Goal: Entertainment & Leisure: Consume media (video, audio)

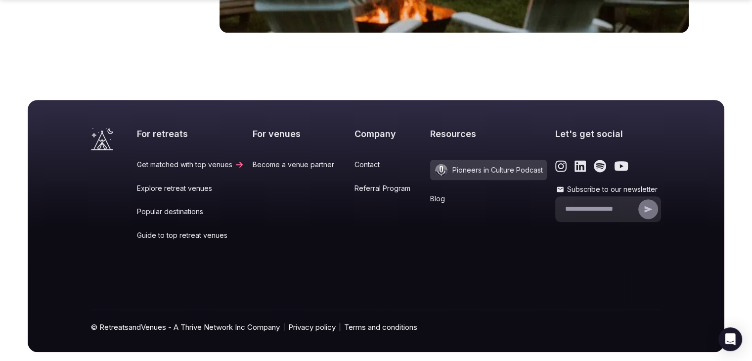
scroll to position [4158, 0]
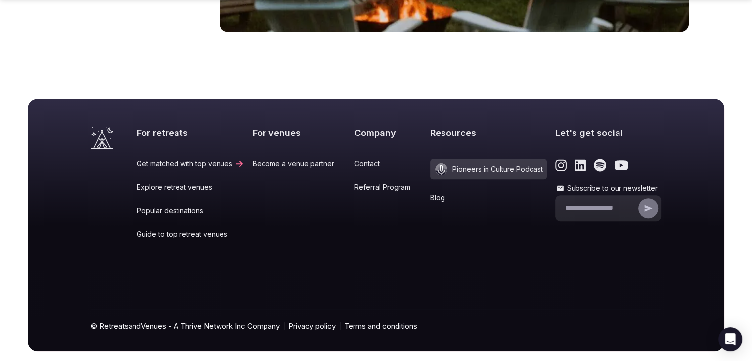
click at [667, 276] on section "For retreats Get matched with top venues Explore retreat venues Popular destina…" at bounding box center [376, 225] width 696 height 252
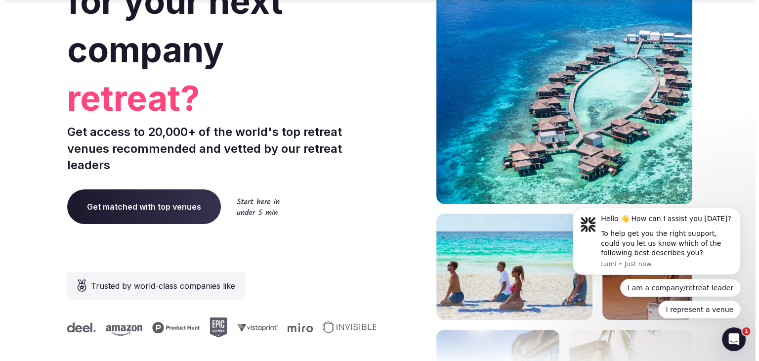
scroll to position [0, 0]
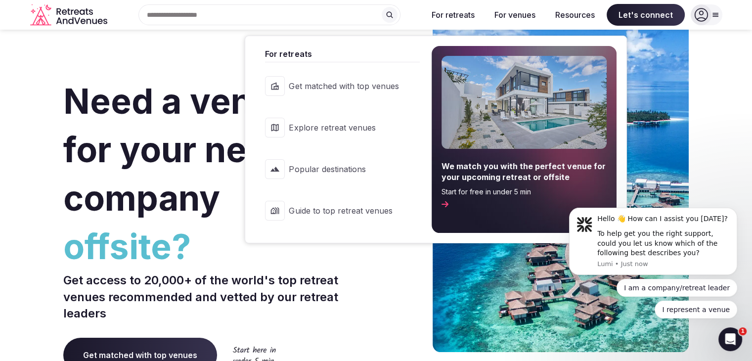
click at [456, 13] on button "For retreats" at bounding box center [453, 15] width 59 height 22
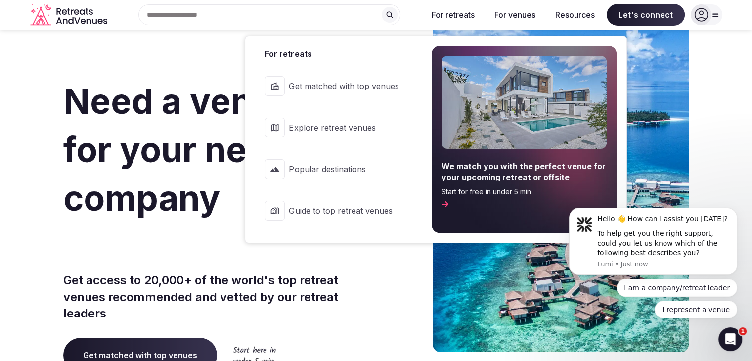
click at [348, 124] on span "Explore retreat venues" at bounding box center [344, 127] width 110 height 11
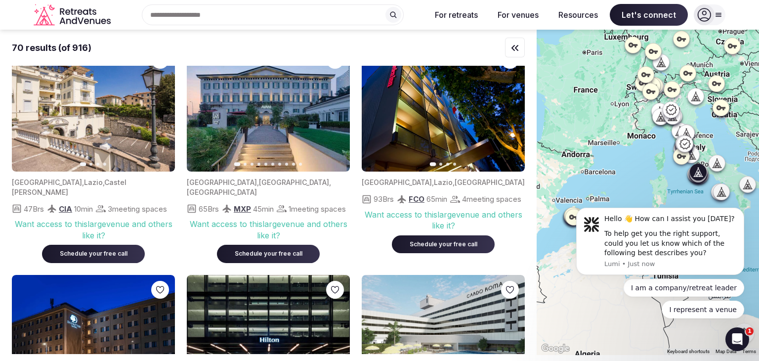
scroll to position [544, 0]
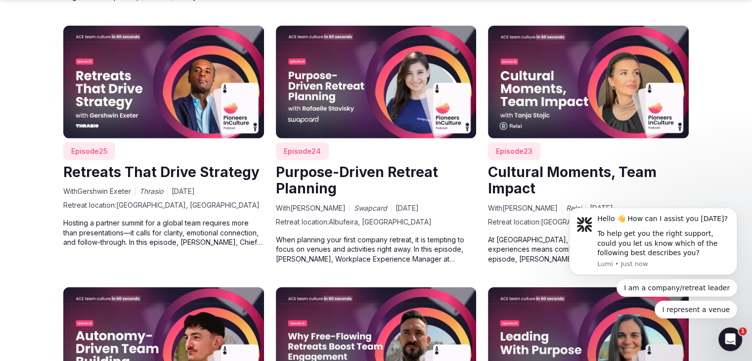
scroll to position [2373, 0]
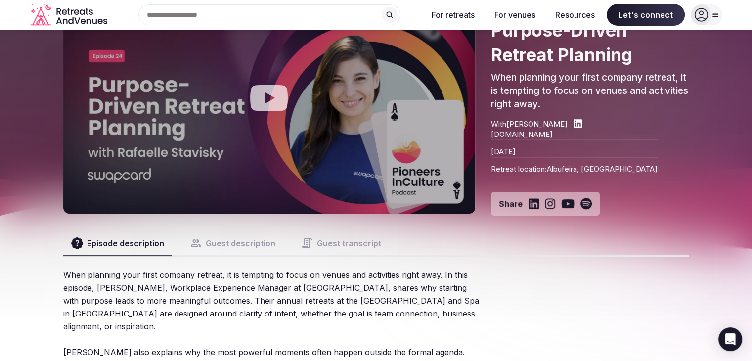
scroll to position [99, 0]
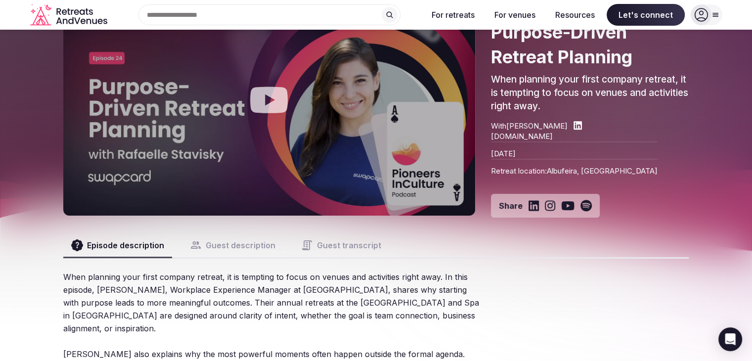
click at [272, 105] on icon "Play video" at bounding box center [269, 100] width 38 height 26
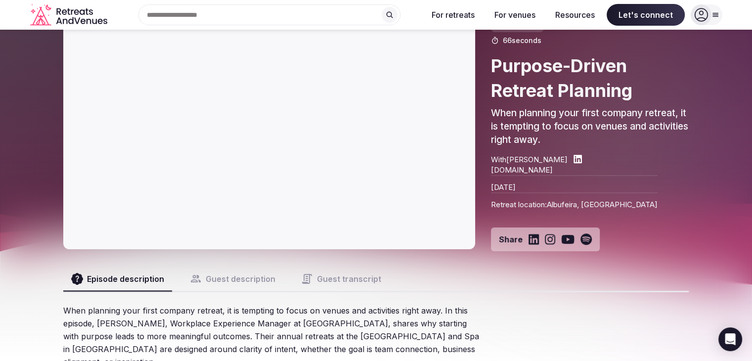
scroll to position [0, 0]
